Goal: Task Accomplishment & Management: Use online tool/utility

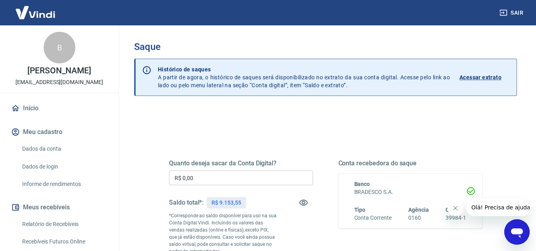
click at [216, 180] on input "R$ 0,00" at bounding box center [241, 178] width 144 height 15
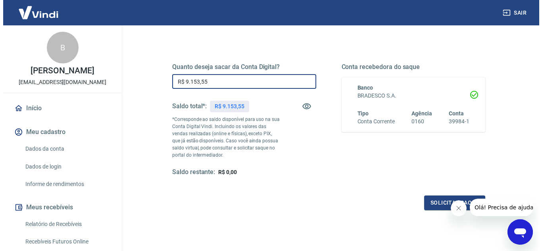
scroll to position [148, 0]
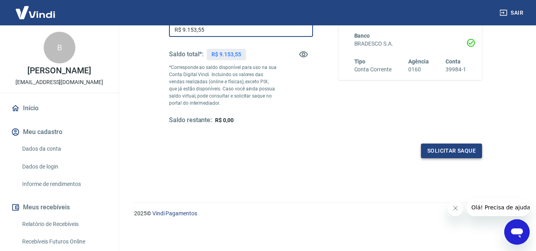
type input "R$ 9.153,55"
click at [442, 154] on button "Solicitar saque" at bounding box center [451, 151] width 61 height 15
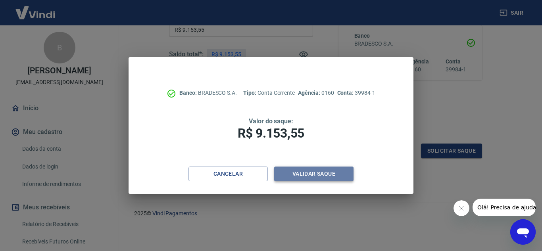
click at [302, 177] on button "Validar saque" at bounding box center [313, 174] width 79 height 15
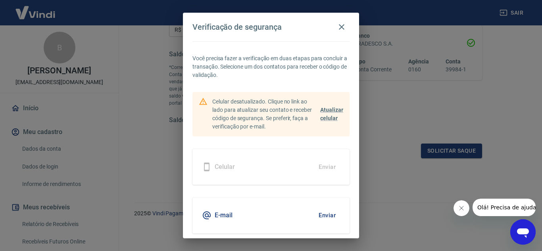
click at [323, 217] on button "Enviar" at bounding box center [327, 215] width 26 height 17
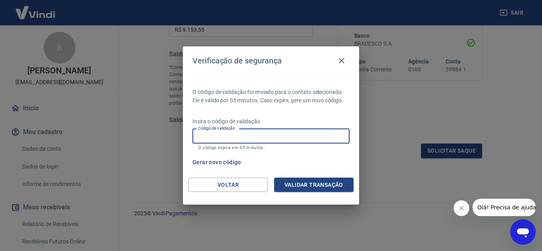
click at [229, 138] on input "Código de validação" at bounding box center [270, 136] width 157 height 15
type input "759106"
click at [314, 187] on button "Validar transação" at bounding box center [313, 185] width 79 height 15
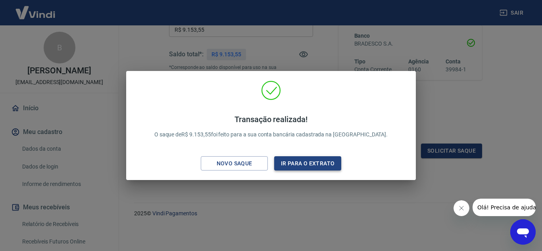
click at [307, 165] on button "Ir para o extrato" at bounding box center [307, 163] width 67 height 15
